Goal: Task Accomplishment & Management: Manage account settings

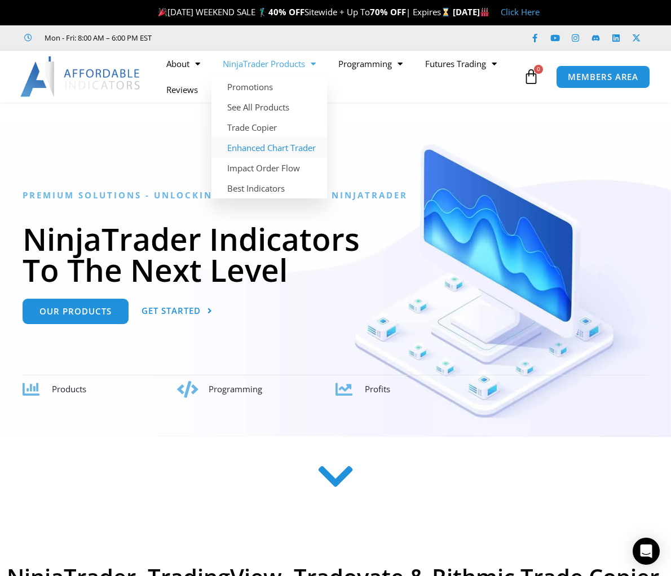
click at [292, 150] on link "Enhanced Chart Trader" at bounding box center [270, 148] width 116 height 20
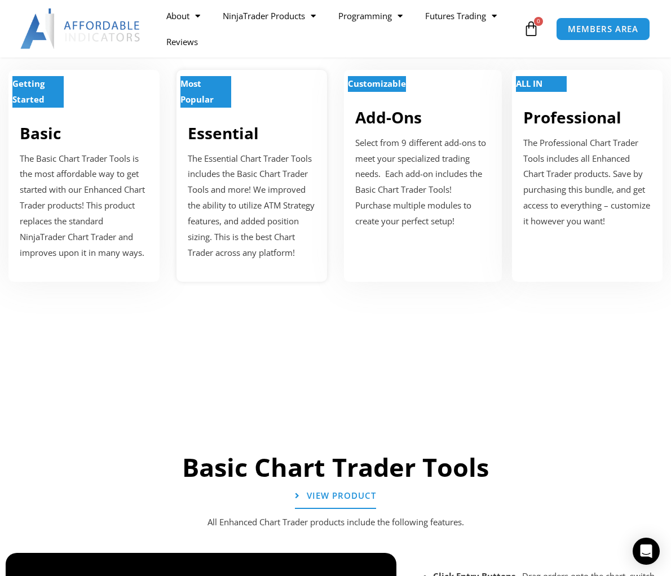
scroll to position [425, 0]
click at [260, 174] on p "The Essential Chart Trader Tools includes the Basic Chart Trader Tools and more…" at bounding box center [252, 206] width 129 height 110
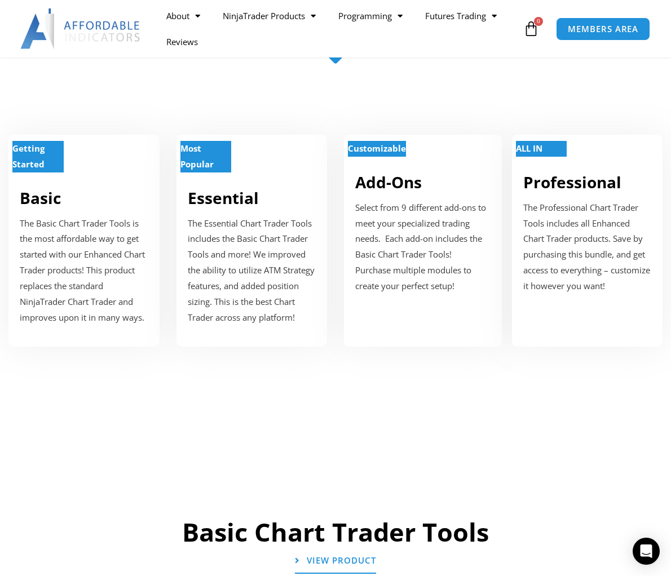
scroll to position [393, 0]
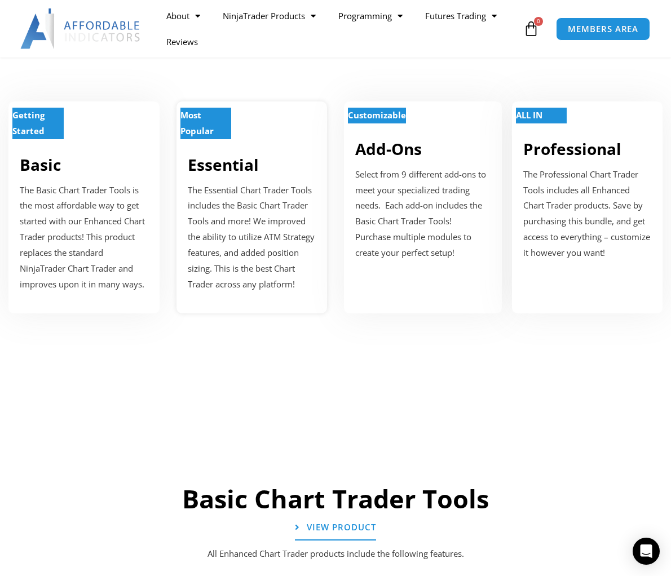
click at [235, 163] on link "Essential" at bounding box center [223, 164] width 71 height 21
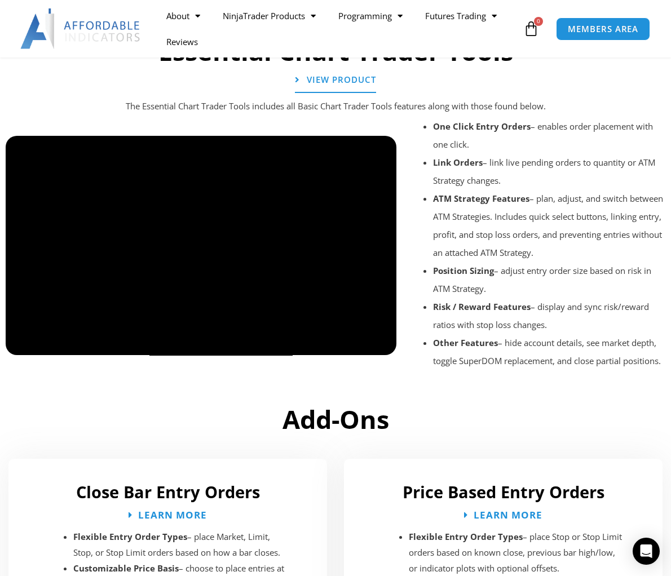
scroll to position [1271, 0]
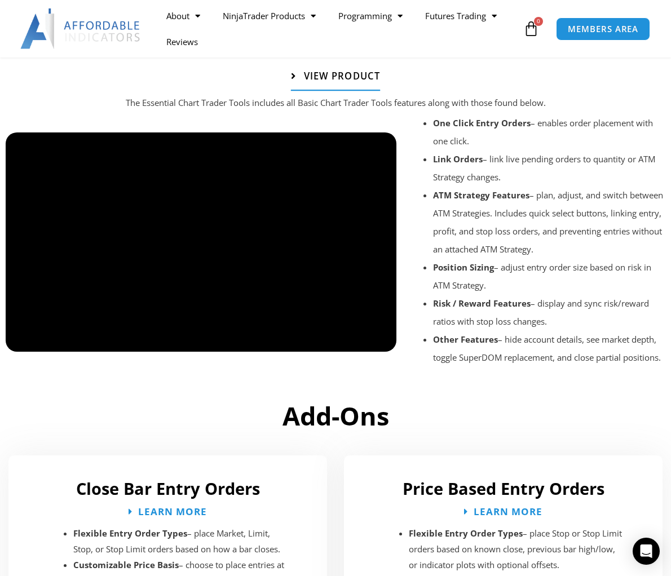
click at [329, 81] on span "View Product" at bounding box center [342, 76] width 76 height 9
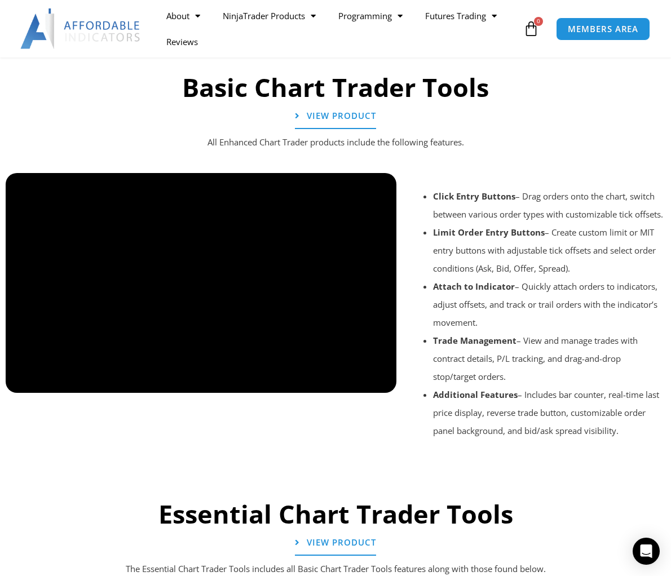
scroll to position [818, 0]
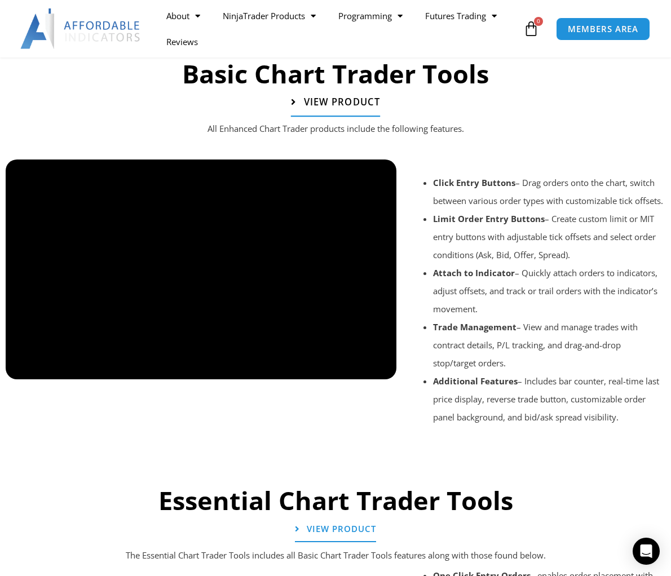
click at [318, 108] on span "View Product" at bounding box center [342, 103] width 76 height 10
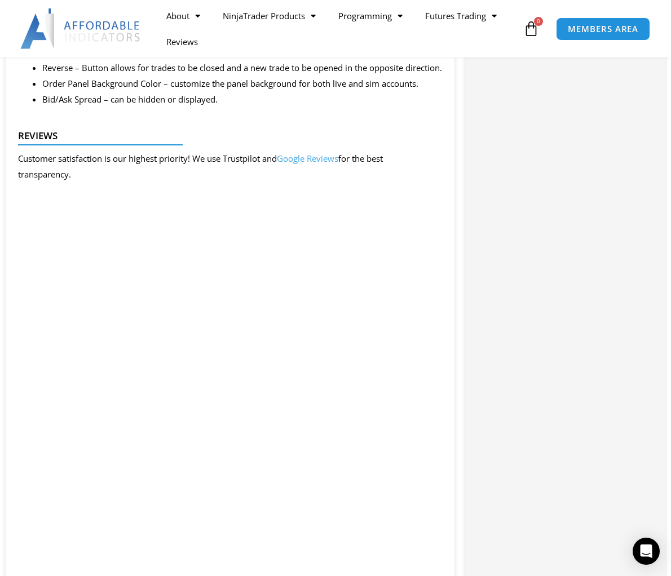
scroll to position [1829, 0]
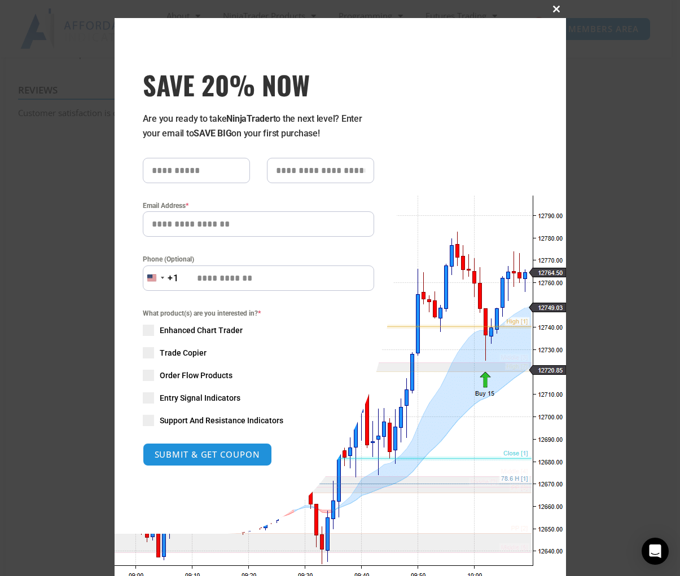
click at [554, 6] on span at bounding box center [557, 9] width 18 height 7
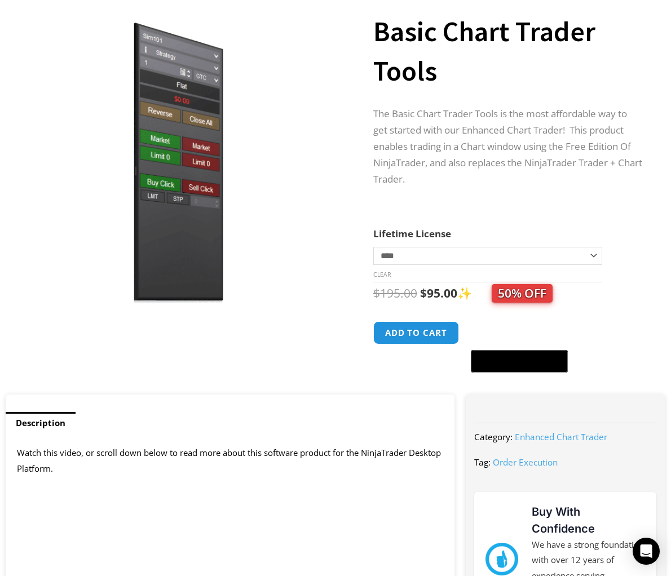
scroll to position [0, 0]
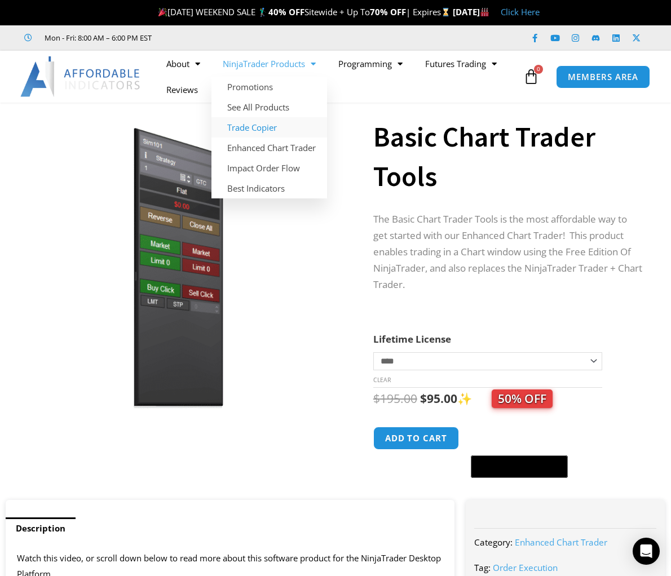
click at [276, 128] on link "Trade Copier" at bounding box center [270, 127] width 116 height 20
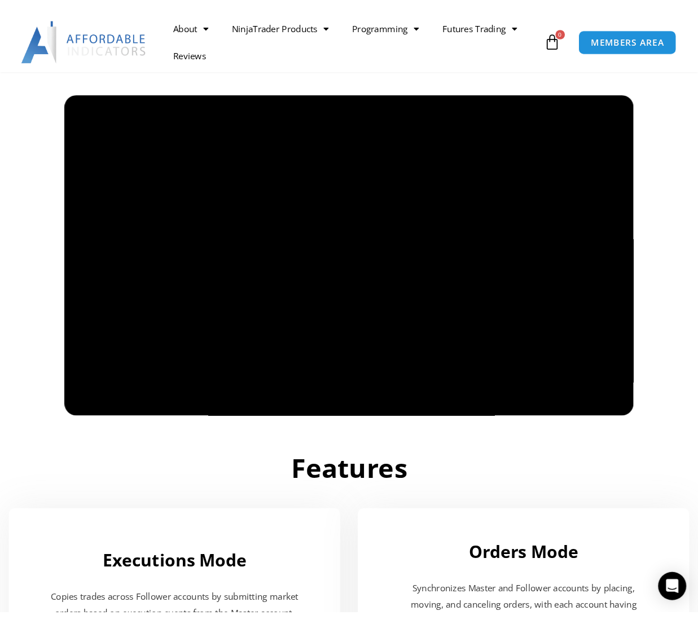
scroll to position [834, 0]
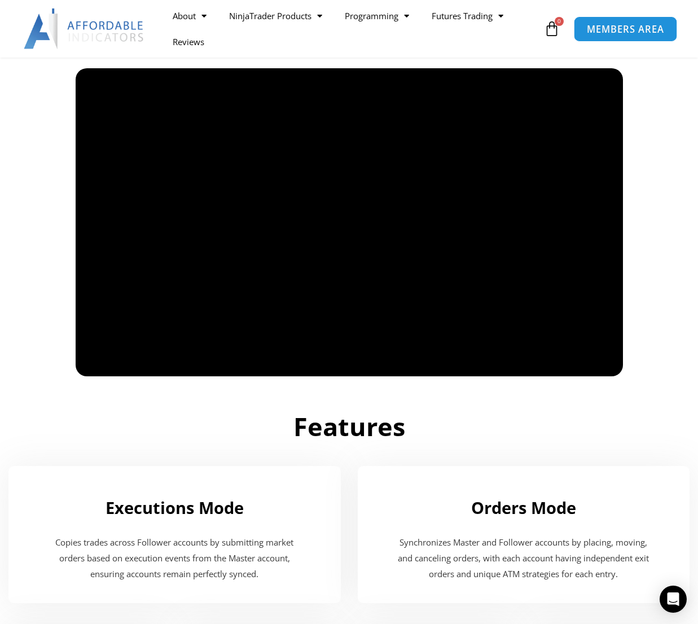
click at [618, 34] on span "MEMBERS AREA" at bounding box center [625, 29] width 77 height 10
click at [619, 32] on span "MEMBERS AREA" at bounding box center [625, 29] width 77 height 10
click at [619, 26] on span "MEMBERS AREA" at bounding box center [625, 29] width 77 height 10
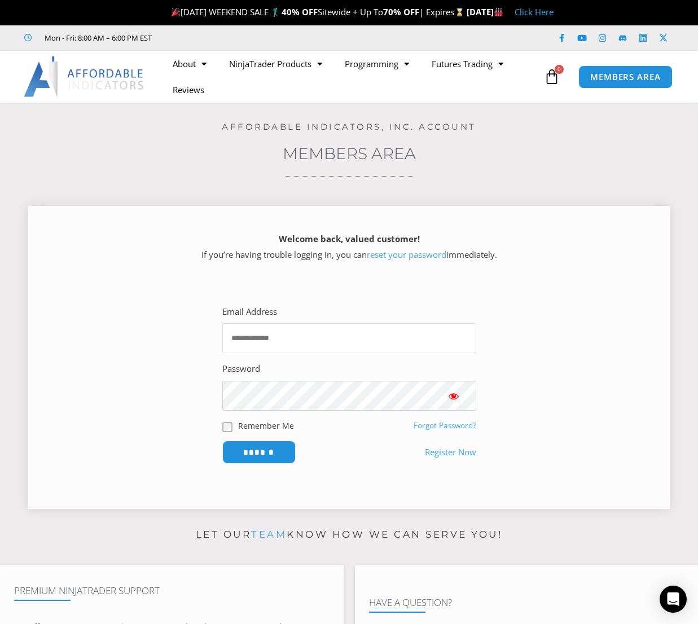
type input "**********"
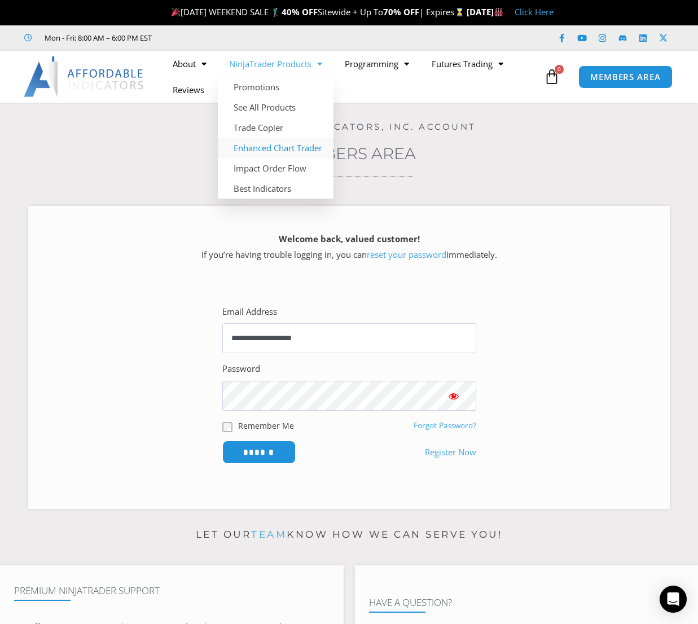
click at [283, 149] on link "Enhanced Chart Trader" at bounding box center [276, 148] width 116 height 20
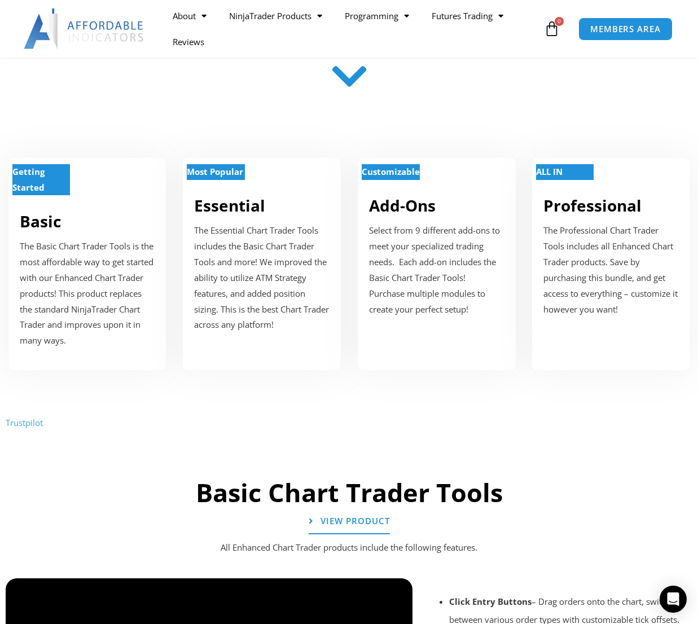
scroll to position [350, 0]
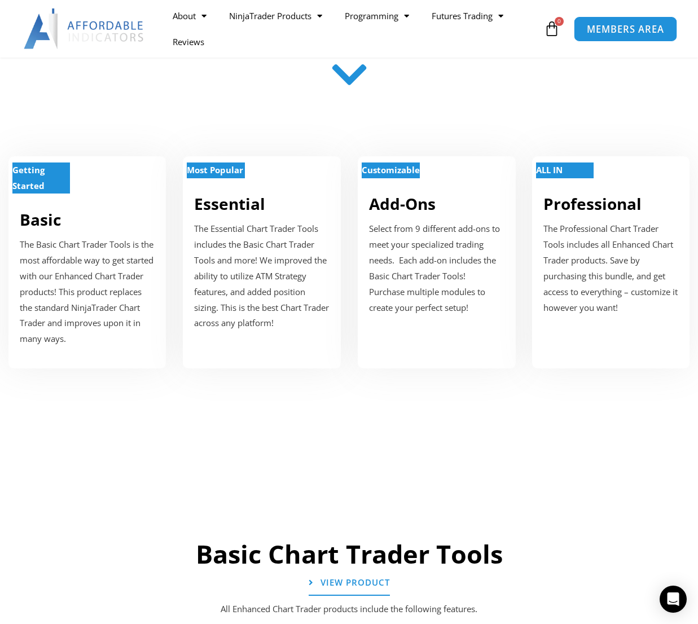
click at [614, 30] on span "MEMBERS AREA" at bounding box center [625, 29] width 77 height 10
click at [614, 31] on span "MEMBERS AREA" at bounding box center [625, 29] width 77 height 10
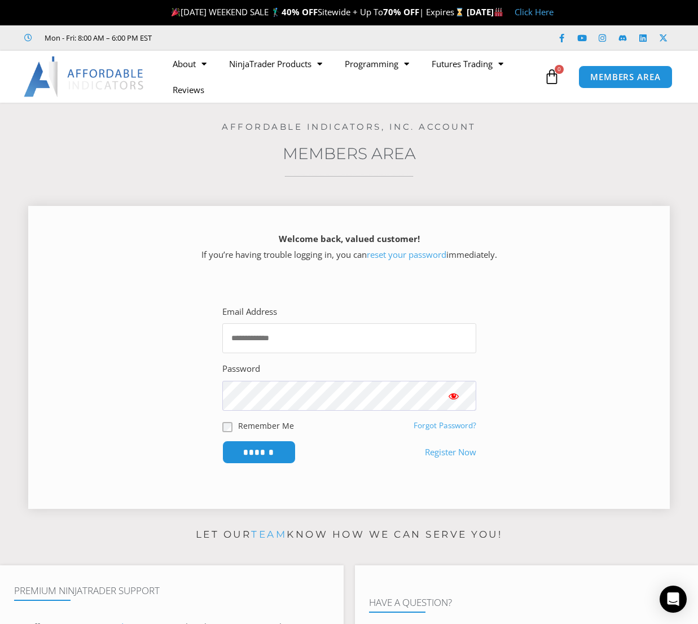
type input "**********"
click at [453, 395] on span "Show password" at bounding box center [453, 395] width 11 height 11
click at [280, 450] on input "******" at bounding box center [258, 452] width 77 height 24
type input "**********"
click at [453, 395] on span "Show password" at bounding box center [453, 395] width 11 height 11
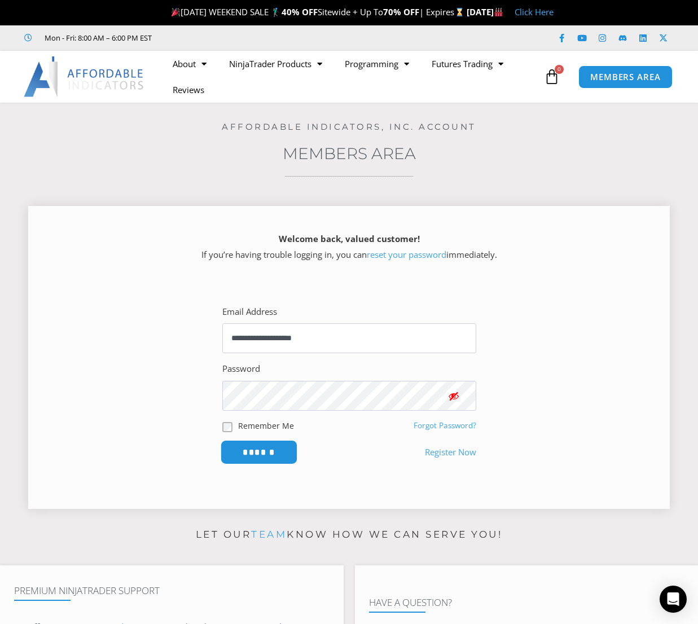
click at [272, 452] on input "******" at bounding box center [258, 452] width 77 height 24
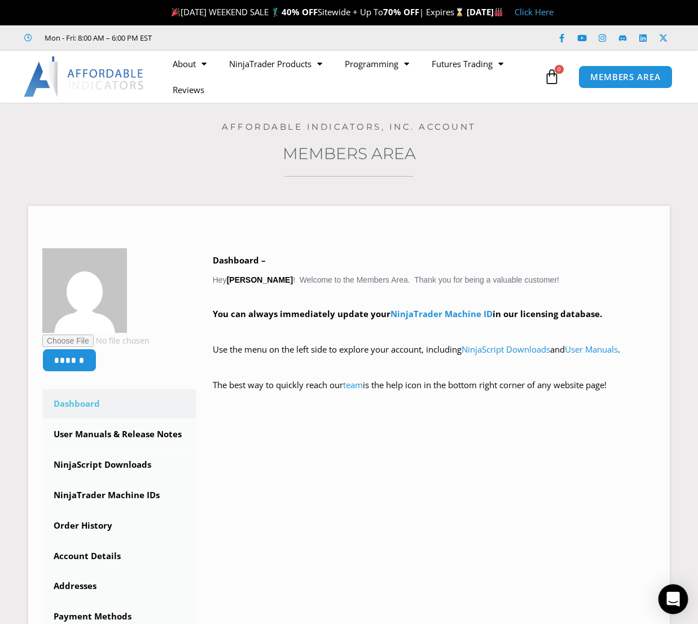
click at [669, 600] on icon "Open Intercom Messenger" at bounding box center [672, 599] width 13 height 15
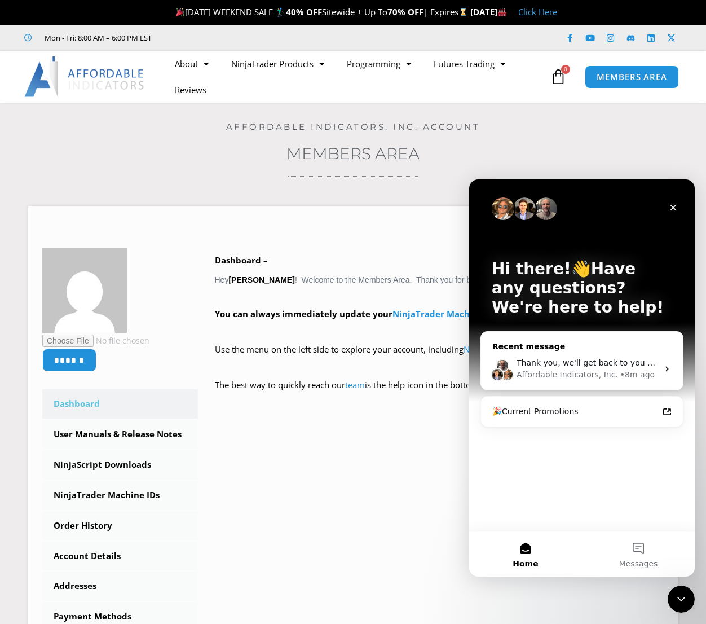
click at [643, 365] on span "Thank you, we'll get back to you as soon as we can!" at bounding box center [620, 362] width 206 height 9
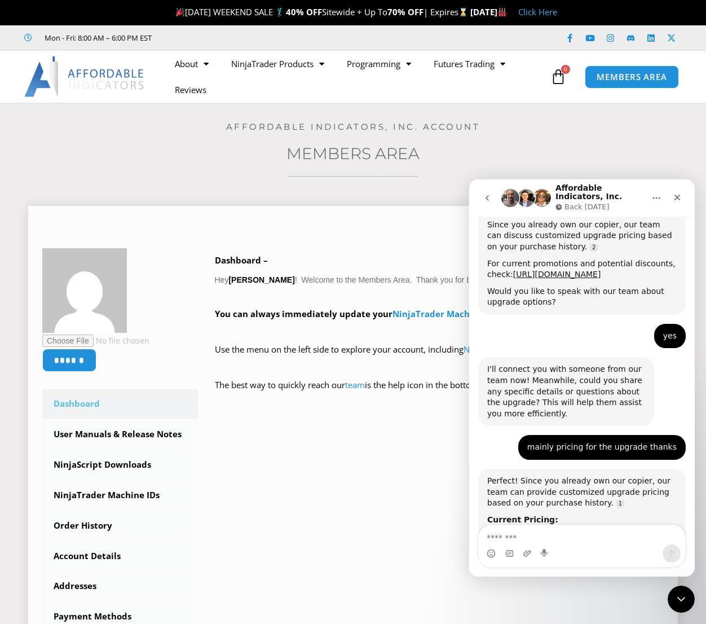
scroll to position [843, 0]
